Goal: Information Seeking & Learning: Find specific fact

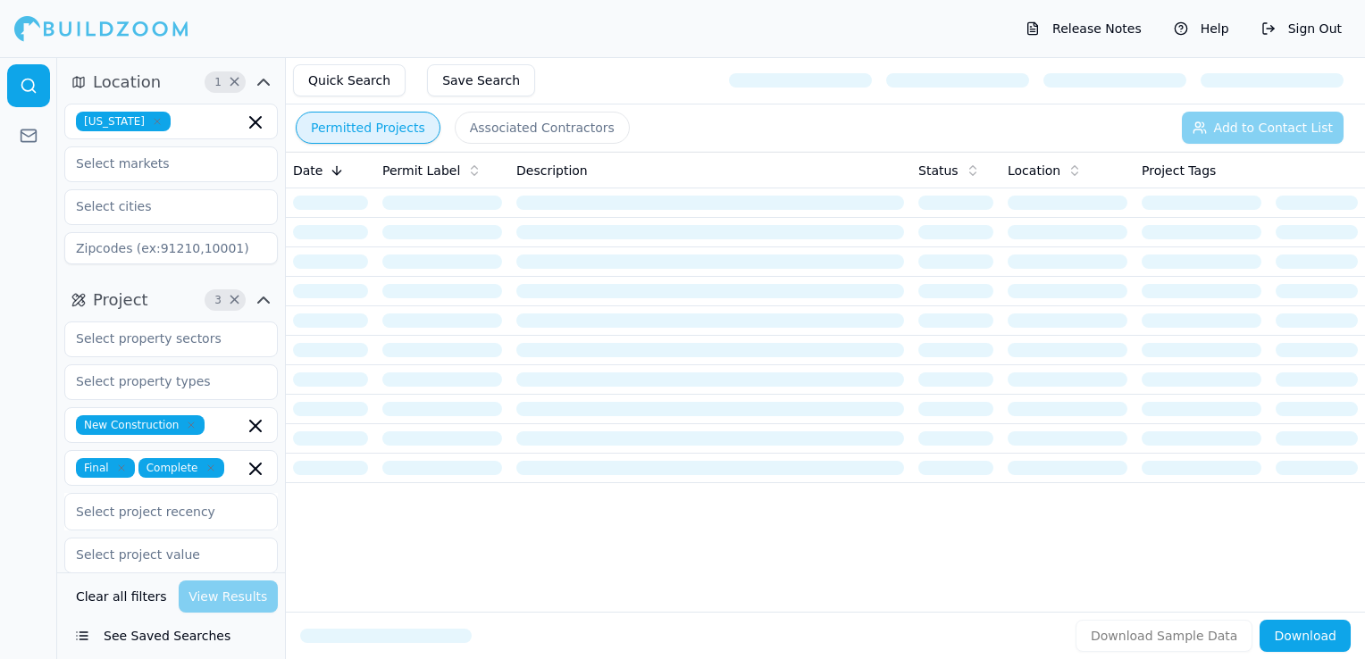
click at [152, 122] on icon "button" at bounding box center [157, 121] width 11 height 11
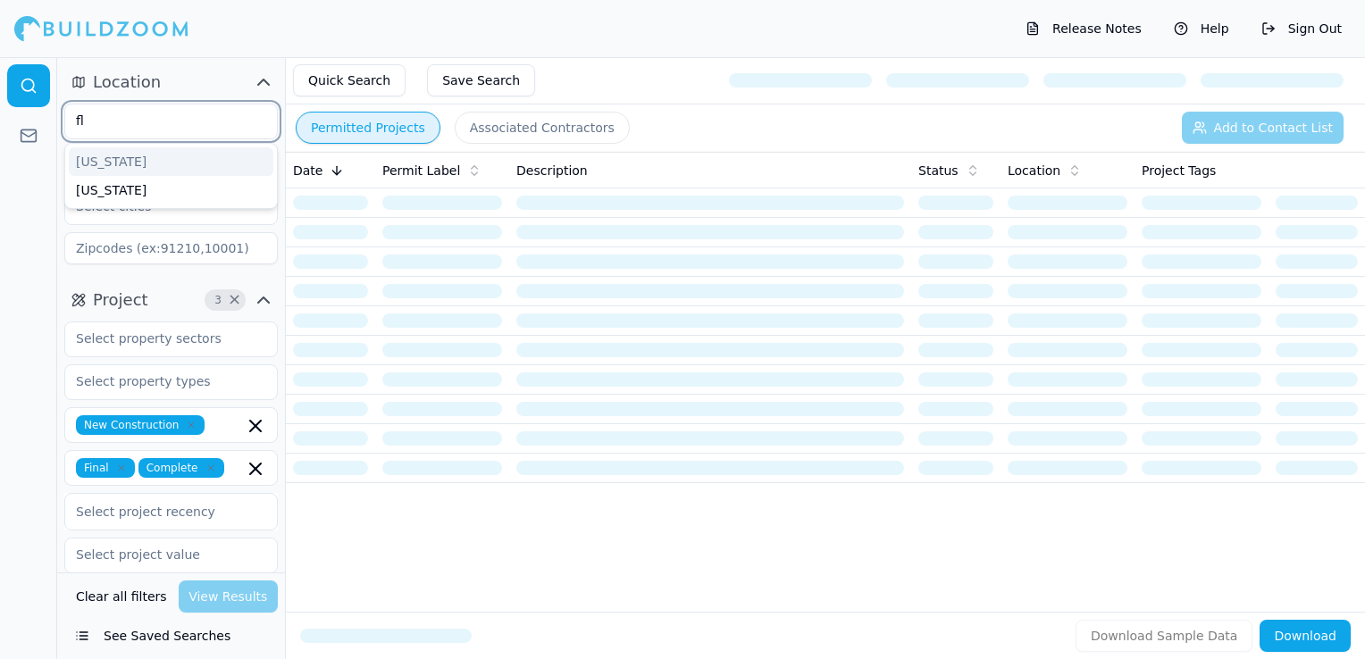
type input "flo"
click at [124, 159] on div "[US_STATE]" at bounding box center [171, 161] width 205 height 29
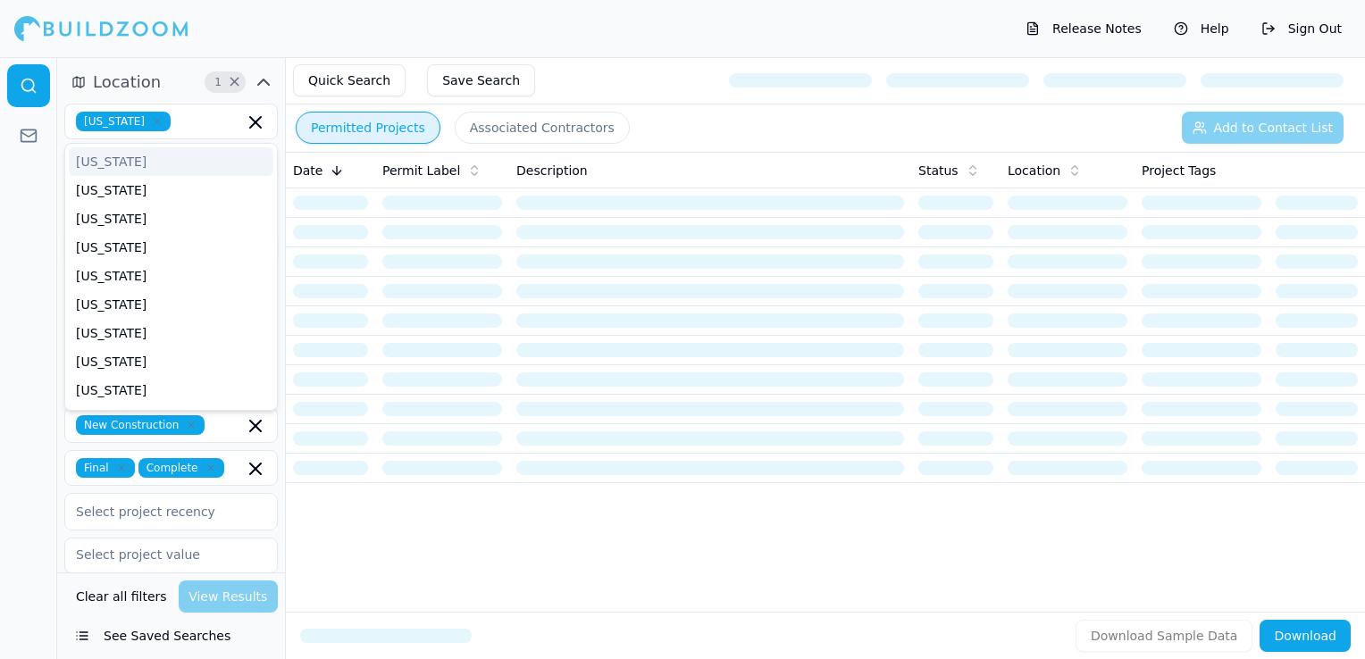
click at [217, 16] on div "Release Notes Help Sign Out" at bounding box center [682, 28] width 1365 height 57
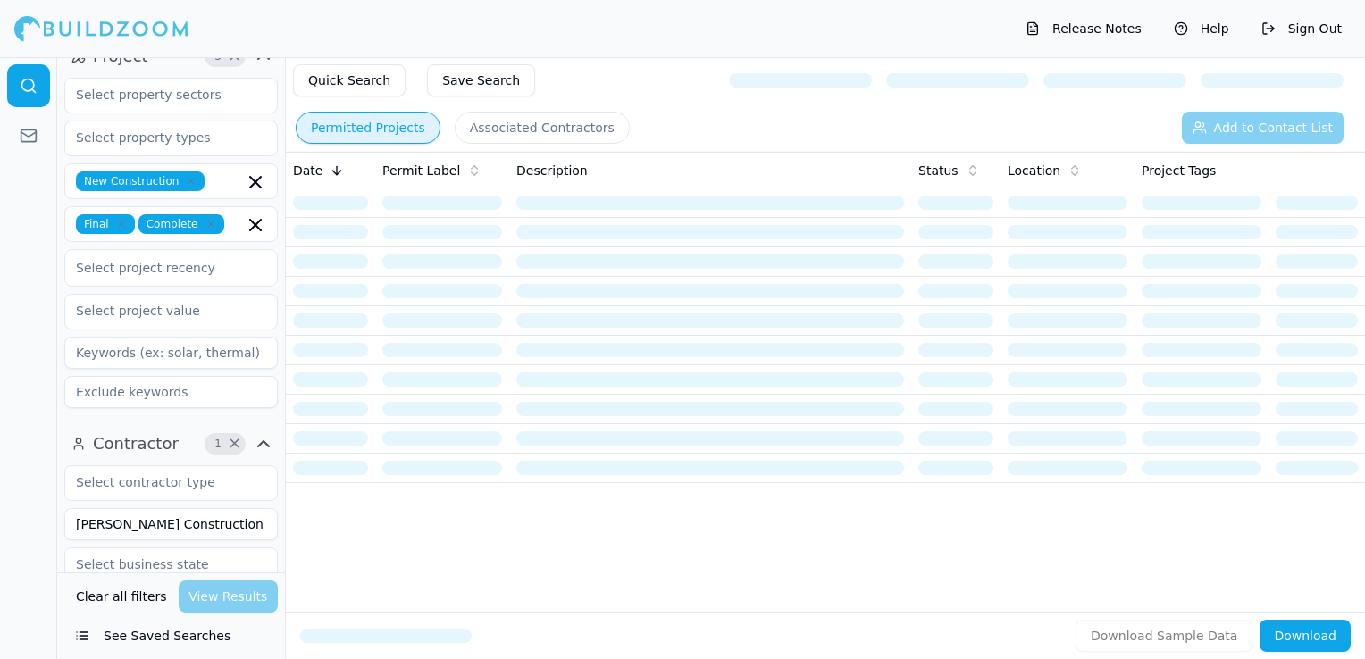
scroll to position [268, 0]
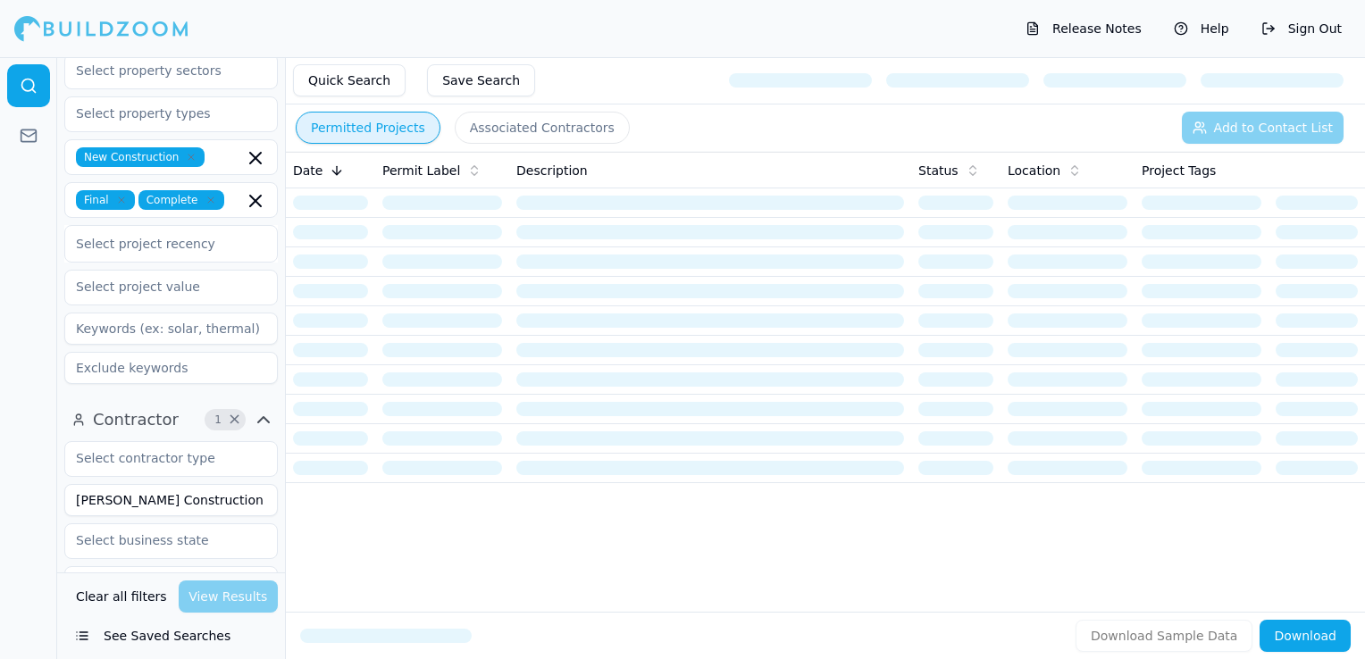
drag, startPoint x: 194, startPoint y: 503, endPoint x: -4, endPoint y: 498, distance: 197.5
click at [0, 498] on html "Release Notes Help Sign Out Location 1 × [US_STATE] Project 3 × New Constructio…" at bounding box center [682, 329] width 1365 height 659
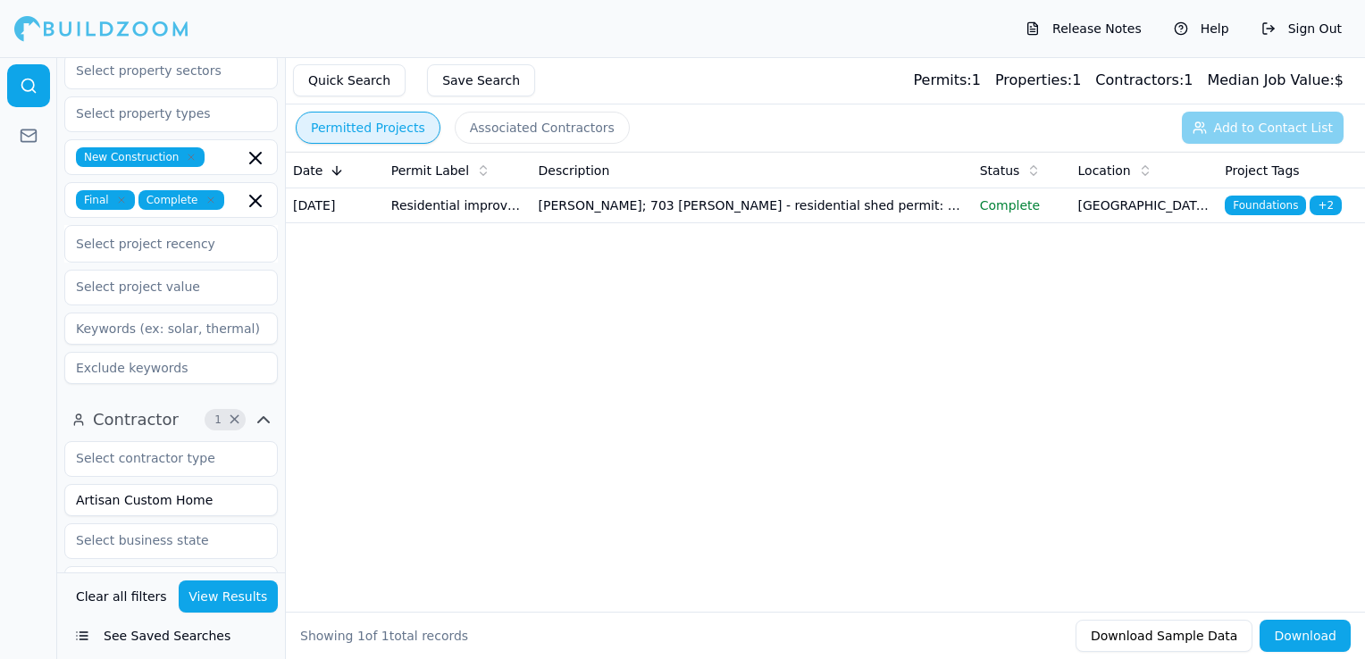
type input "Artisan Custom Home"
click at [200, 597] on button "View Results" at bounding box center [229, 597] width 100 height 32
